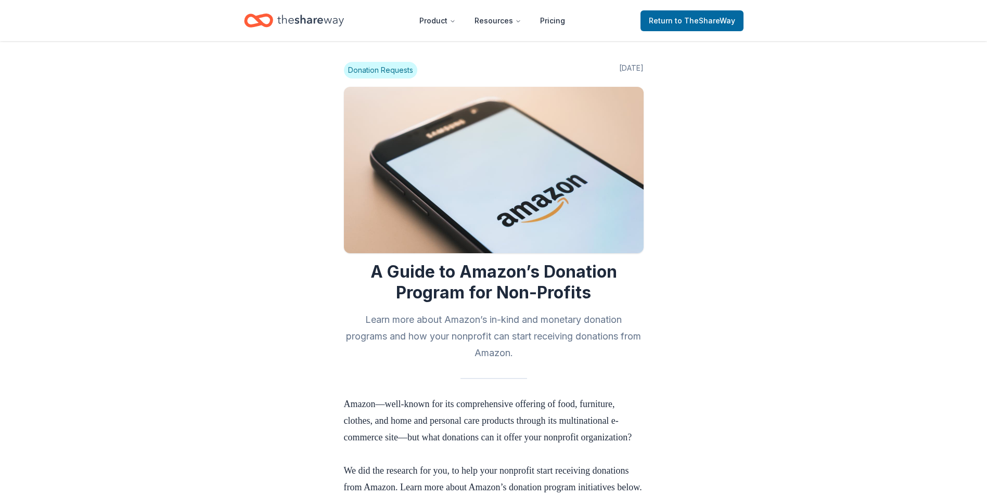
drag, startPoint x: 0, startPoint y: 0, endPoint x: 295, endPoint y: 23, distance: 295.8
click at [295, 23] on icon "Home" at bounding box center [310, 20] width 67 height 21
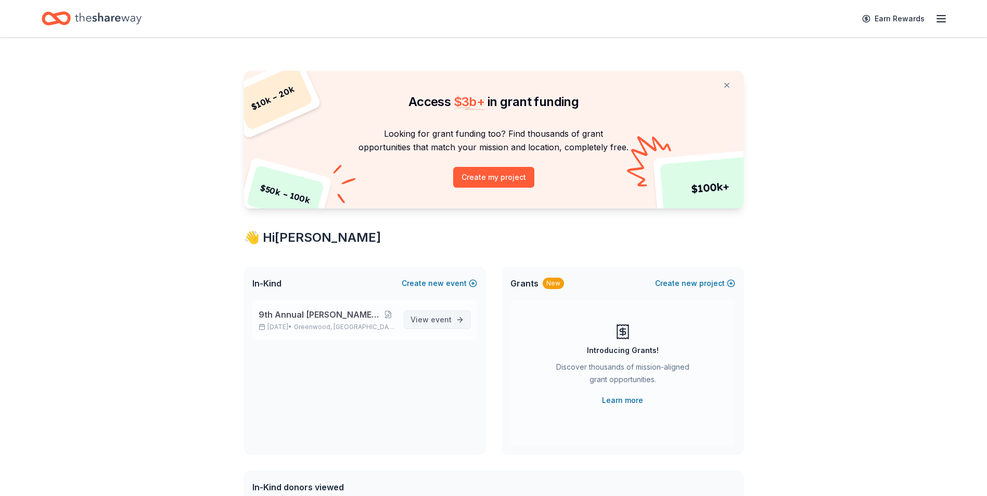
click at [441, 320] on span "event" at bounding box center [441, 319] width 21 height 9
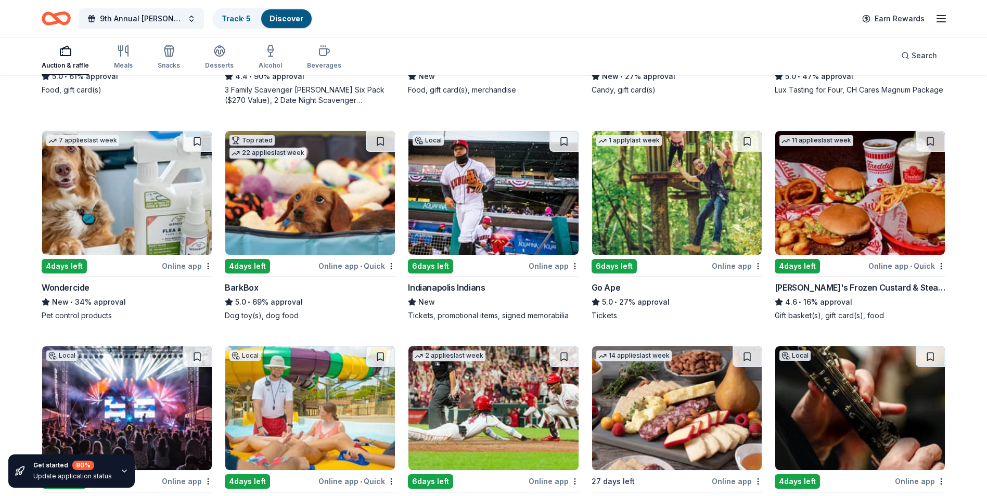
scroll to position [520, 0]
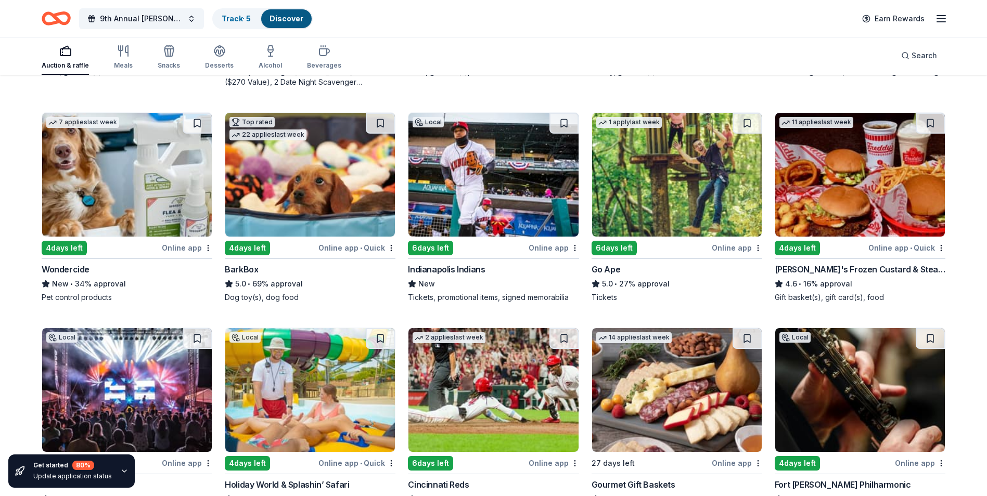
click at [856, 266] on div "Freddy's Frozen Custard & Steakburgers" at bounding box center [859, 269] width 171 height 12
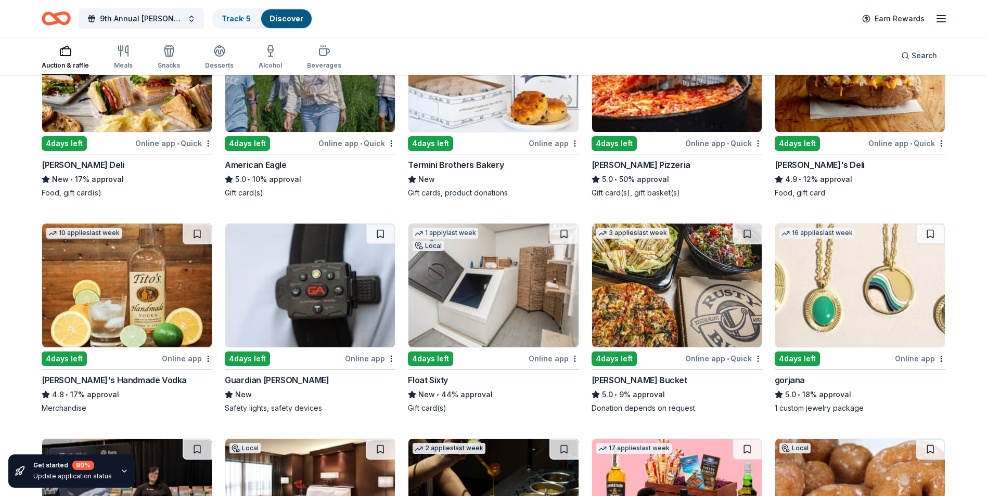
scroll to position [1316, 0]
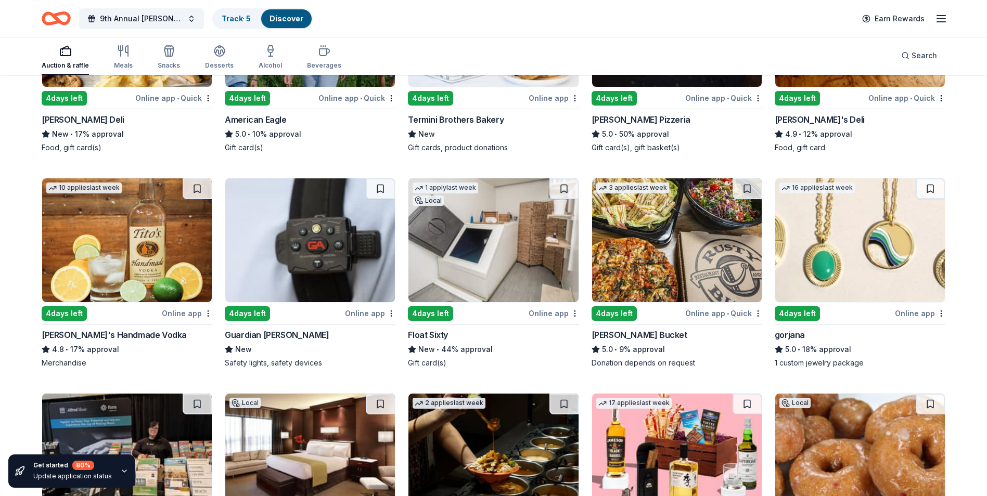
click at [138, 247] on img at bounding box center [127, 240] width 170 height 124
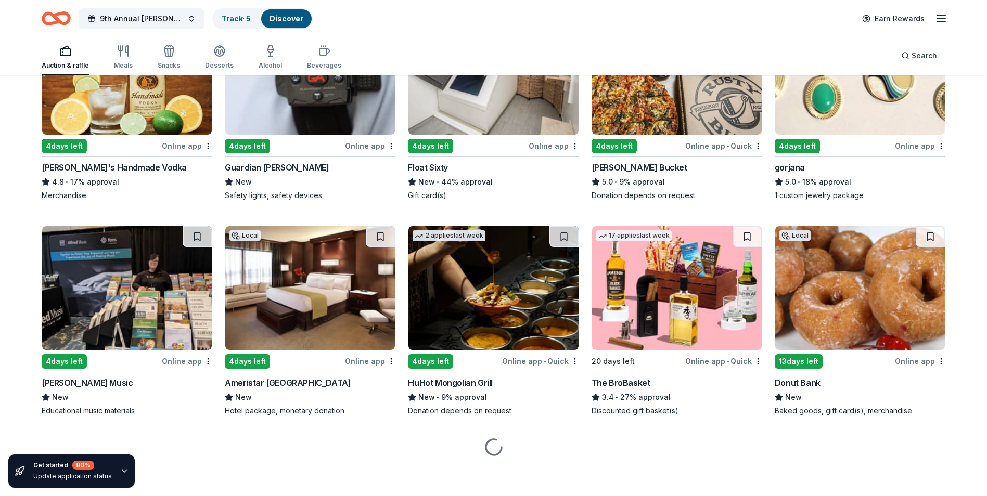
scroll to position [1487, 0]
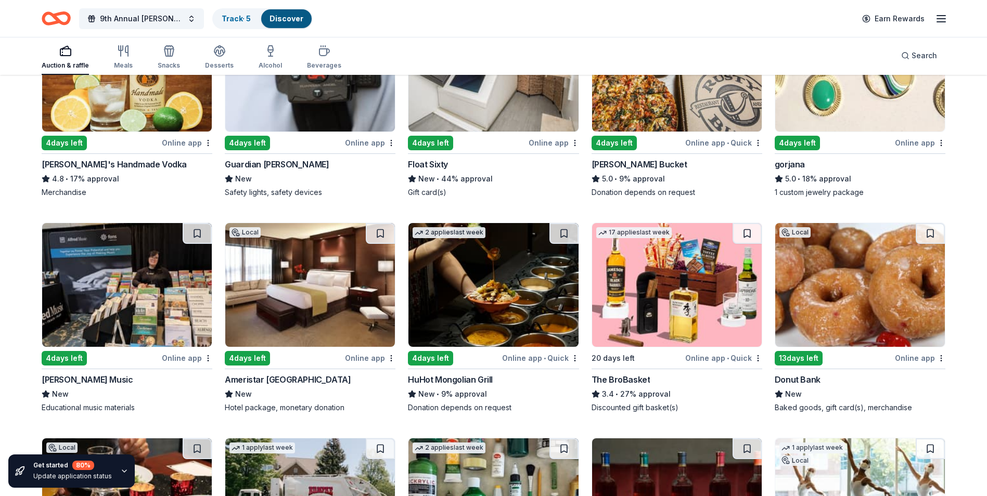
click at [304, 313] on img at bounding box center [310, 285] width 170 height 124
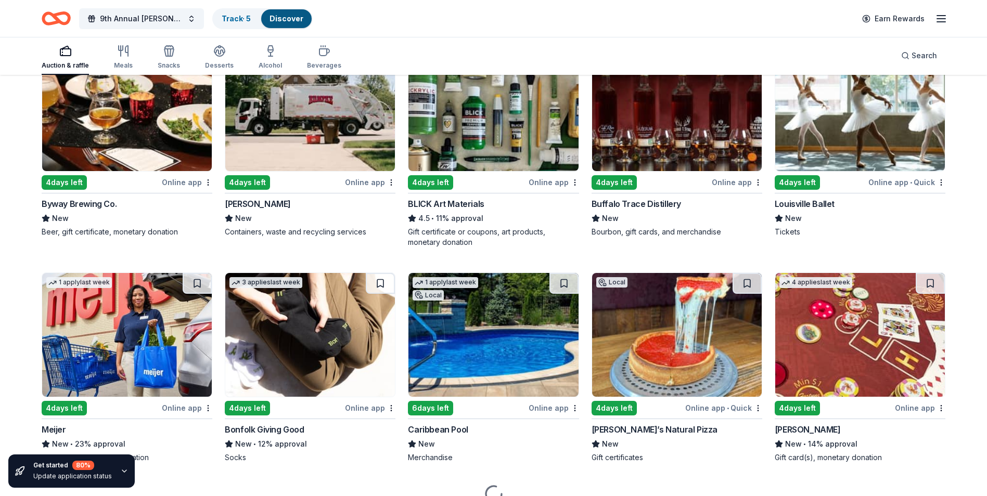
scroll to position [1928, 0]
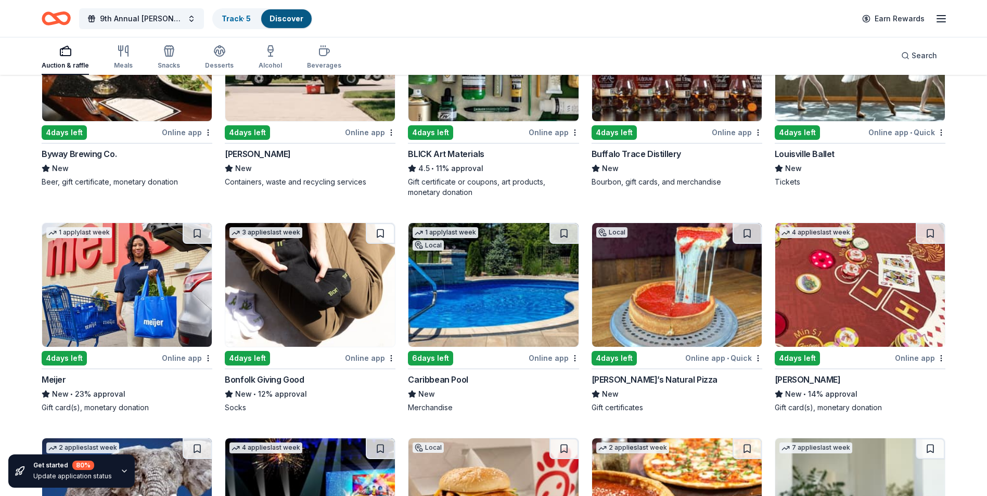
click at [133, 307] on img at bounding box center [127, 285] width 170 height 124
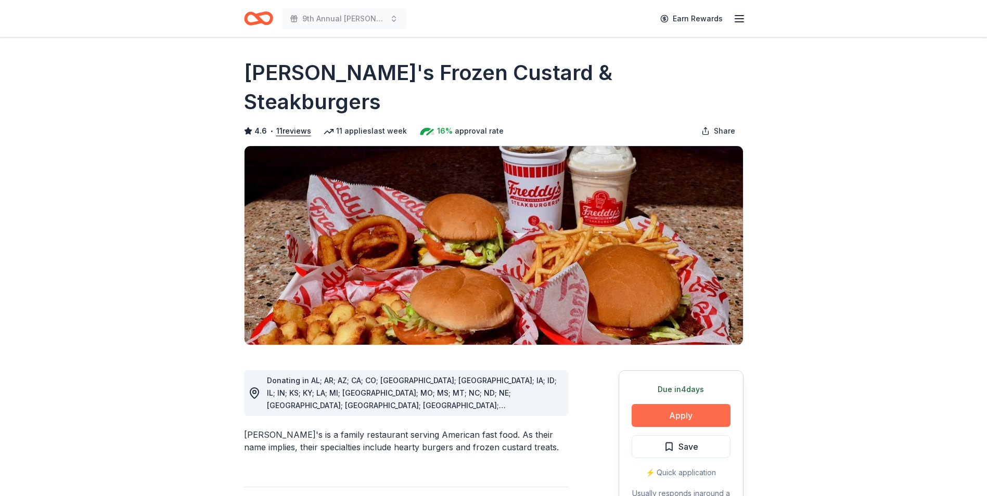
click at [696, 404] on button "Apply" at bounding box center [680, 415] width 99 height 23
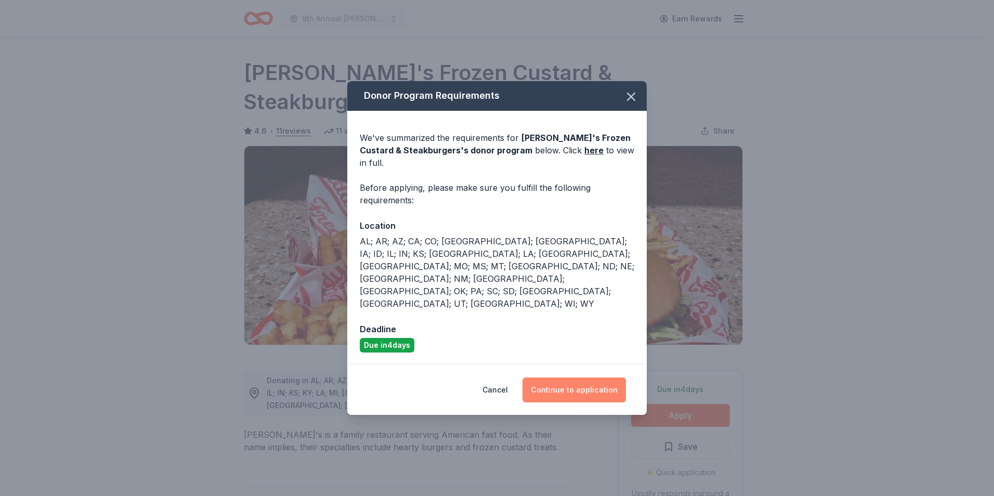
click at [567, 378] on button "Continue to application" at bounding box center [575, 390] width 104 height 25
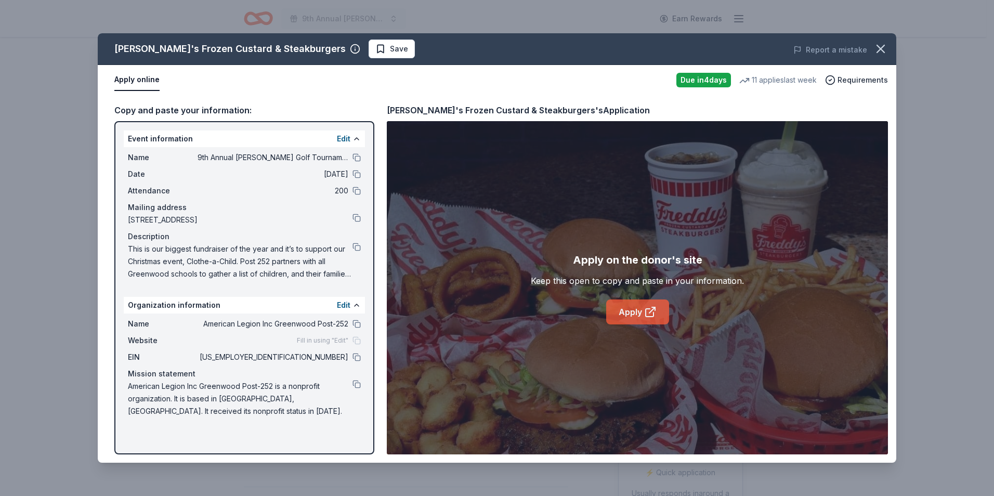
click at [636, 308] on link "Apply" at bounding box center [637, 312] width 63 height 25
click at [627, 320] on link "Apply" at bounding box center [637, 312] width 63 height 25
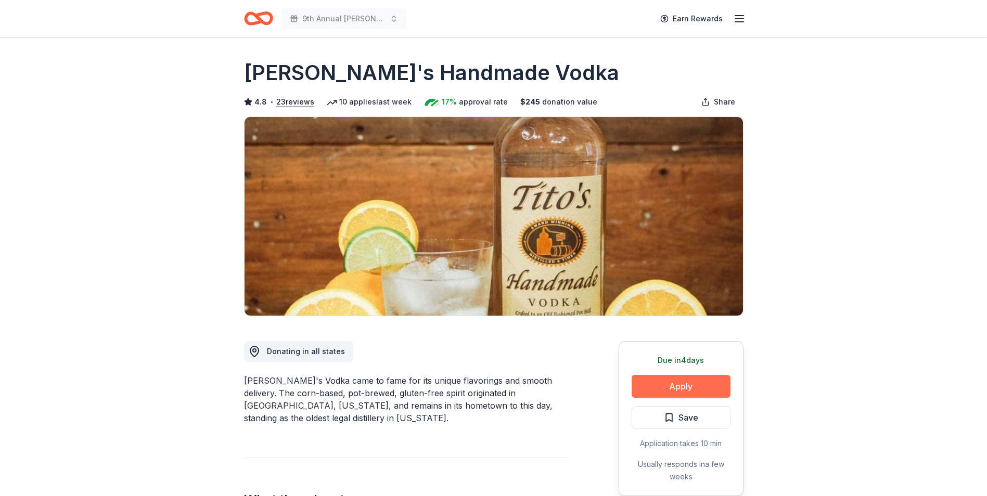
click at [687, 382] on button "Apply" at bounding box center [680, 386] width 99 height 23
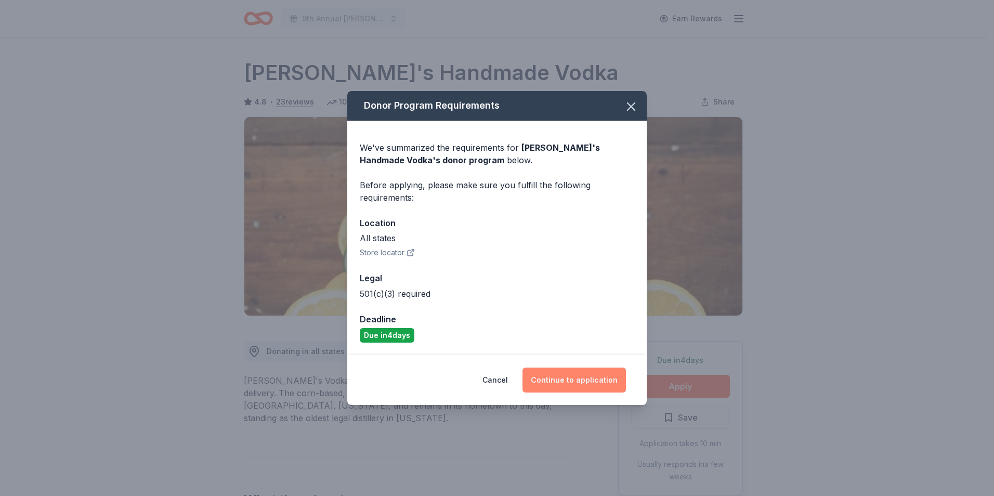
click at [577, 377] on button "Continue to application" at bounding box center [575, 380] width 104 height 25
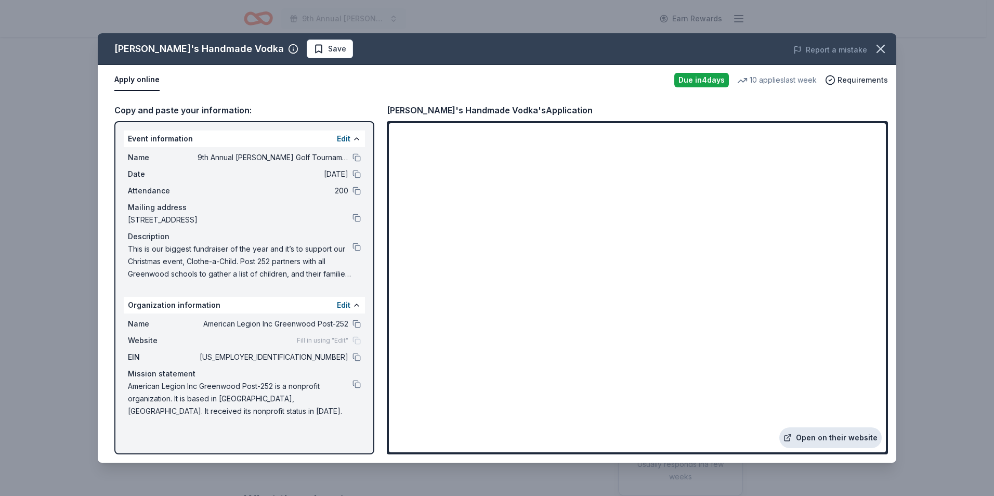
click at [834, 433] on link "Open on their website" at bounding box center [831, 438] width 102 height 21
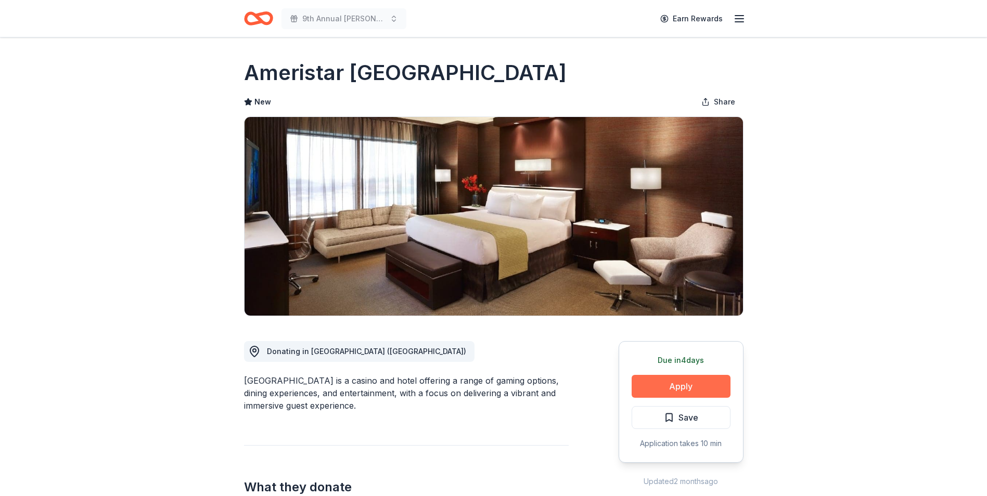
click at [675, 383] on button "Apply" at bounding box center [680, 386] width 99 height 23
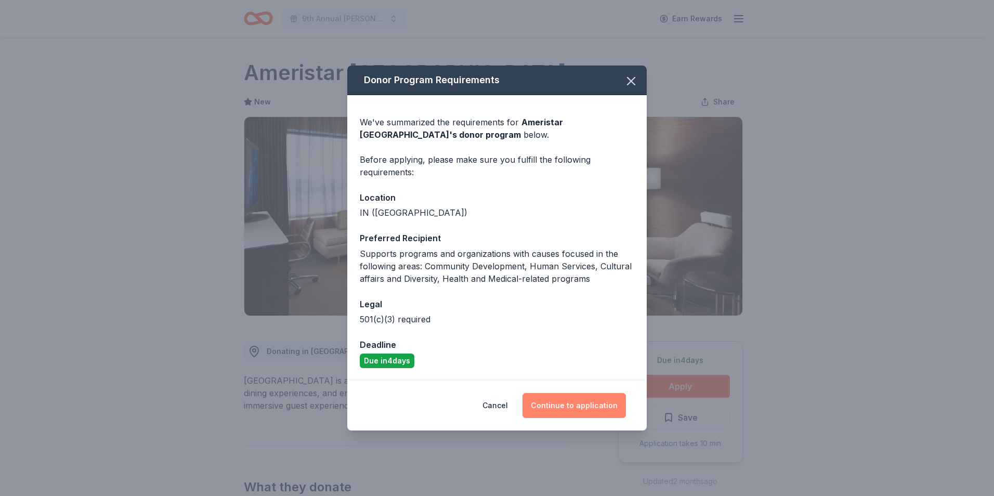
click at [588, 410] on button "Continue to application" at bounding box center [575, 405] width 104 height 25
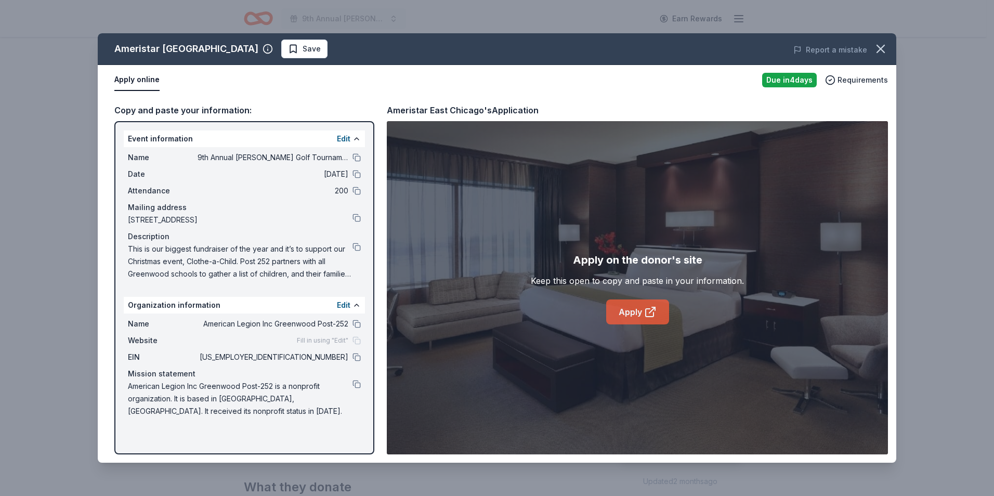
click at [640, 309] on link "Apply" at bounding box center [637, 312] width 63 height 25
click at [878, 49] on icon "button" at bounding box center [881, 49] width 15 height 15
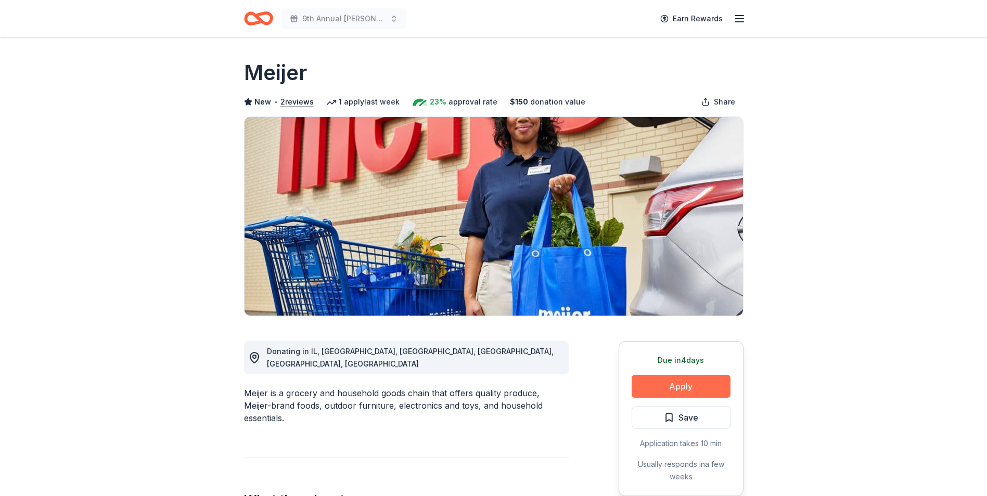
click at [690, 387] on button "Apply" at bounding box center [680, 386] width 99 height 23
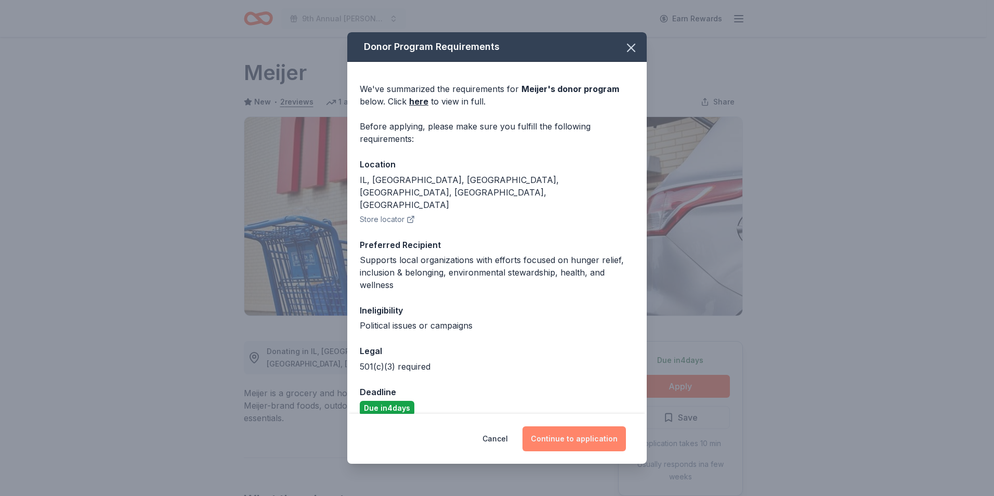
click at [564, 433] on button "Continue to application" at bounding box center [575, 439] width 104 height 25
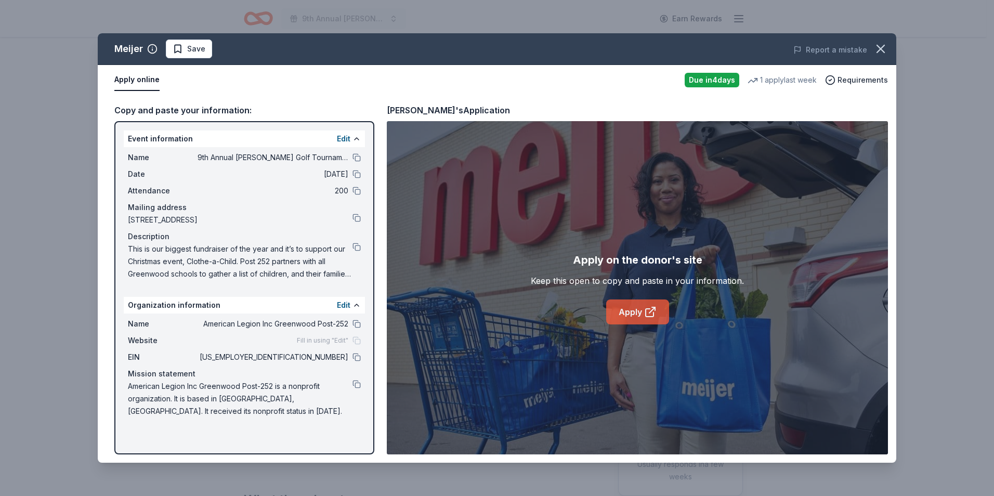
click at [652, 308] on icon at bounding box center [650, 312] width 12 height 12
